Goal: Navigation & Orientation: Find specific page/section

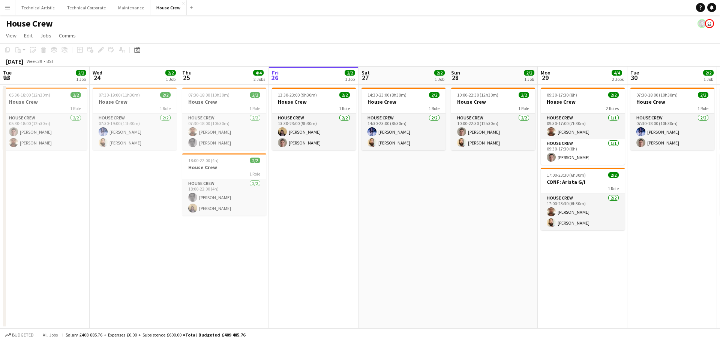
scroll to position [0, 179]
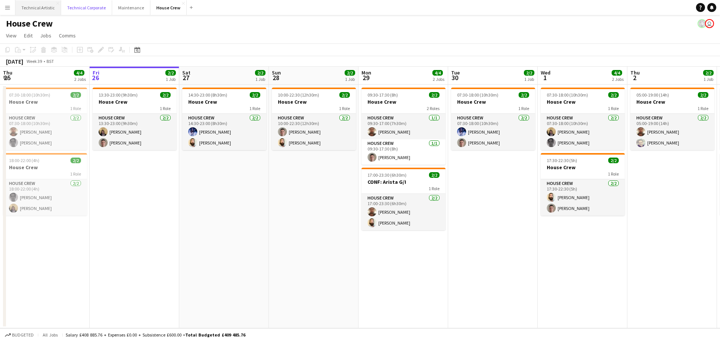
drag, startPoint x: 94, startPoint y: 8, endPoint x: 46, endPoint y: 7, distance: 47.6
click at [96, 6] on button "Technical Corporate Close" at bounding box center [86, 7] width 51 height 15
click at [42, 6] on button "Technical Artistic Close" at bounding box center [38, 7] width 46 height 15
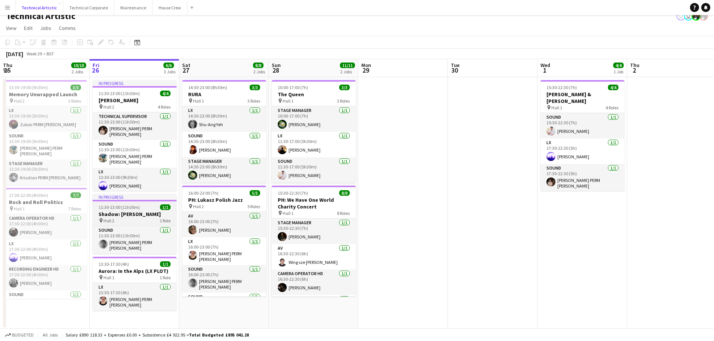
scroll to position [8, 0]
